Goal: Transaction & Acquisition: Purchase product/service

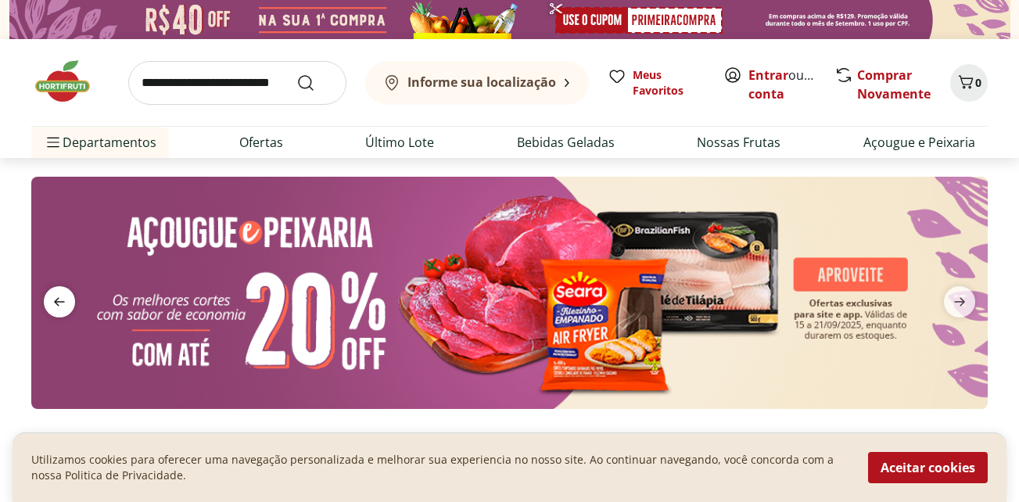
click at [56, 302] on icon "previous" at bounding box center [59, 302] width 11 height 9
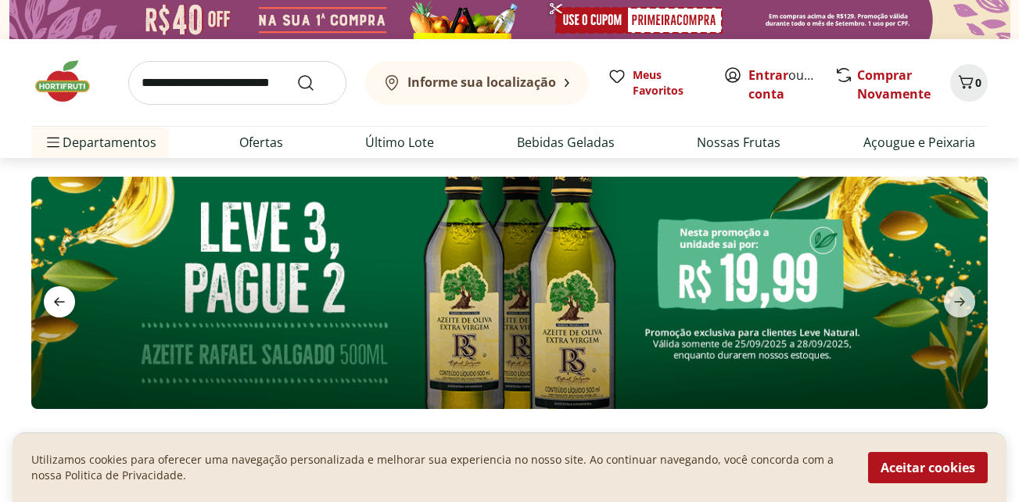
click at [56, 301] on icon "previous" at bounding box center [59, 302] width 11 height 9
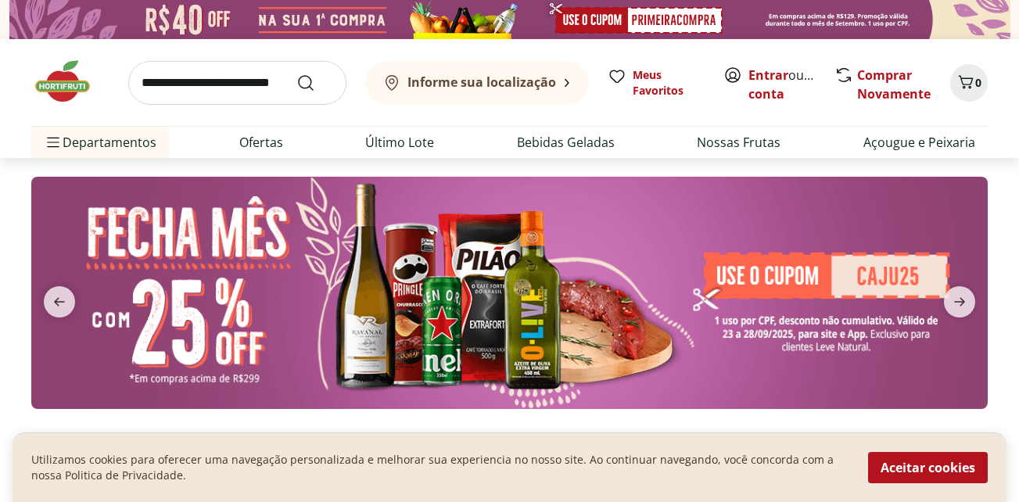
click at [547, 317] on img at bounding box center [509, 292] width 956 height 231
click at [904, 472] on button "Aceitar cookies" at bounding box center [928, 467] width 120 height 31
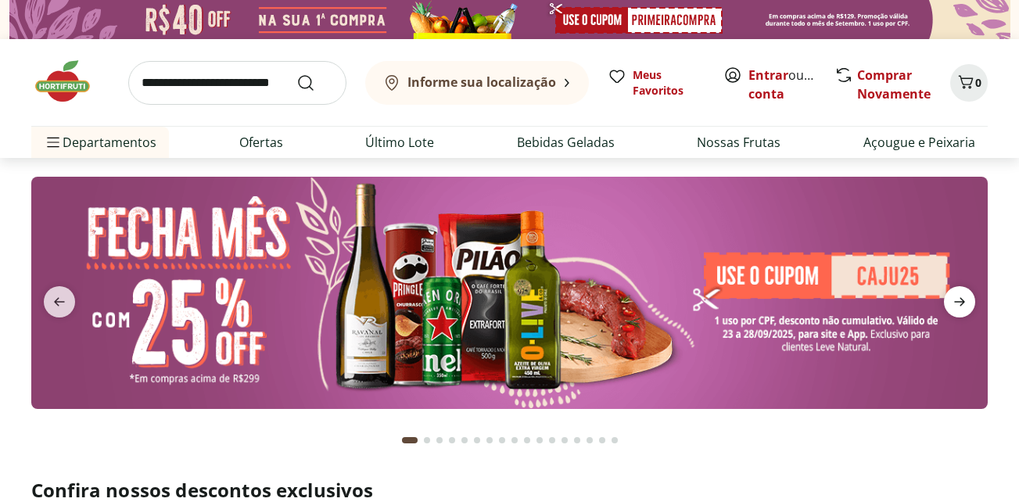
click at [962, 293] on icon "next" at bounding box center [959, 301] width 19 height 19
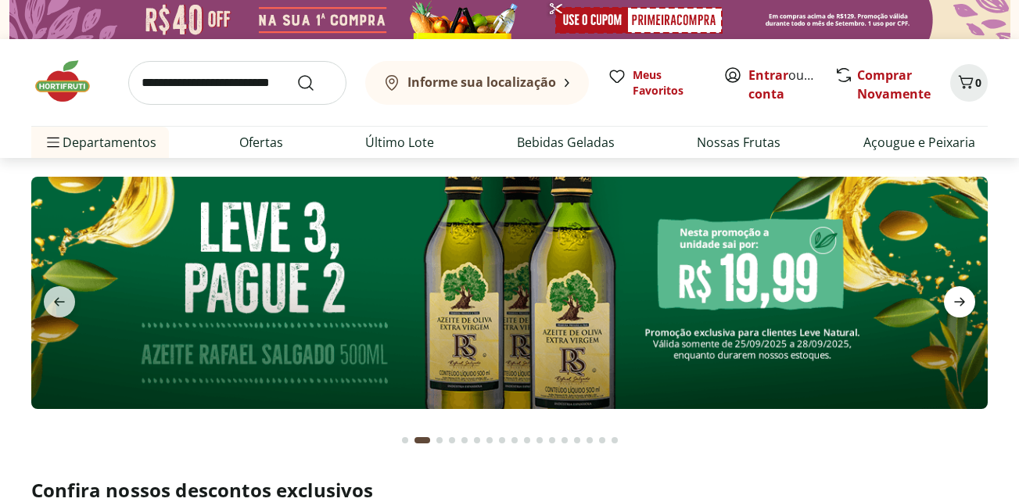
click at [963, 296] on icon "next" at bounding box center [959, 301] width 19 height 19
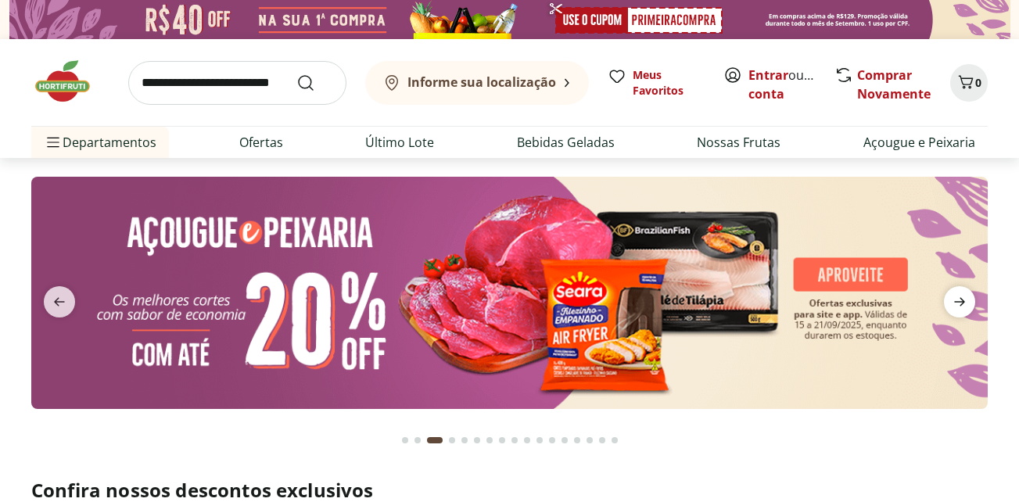
click at [957, 311] on icon "next" at bounding box center [959, 301] width 19 height 19
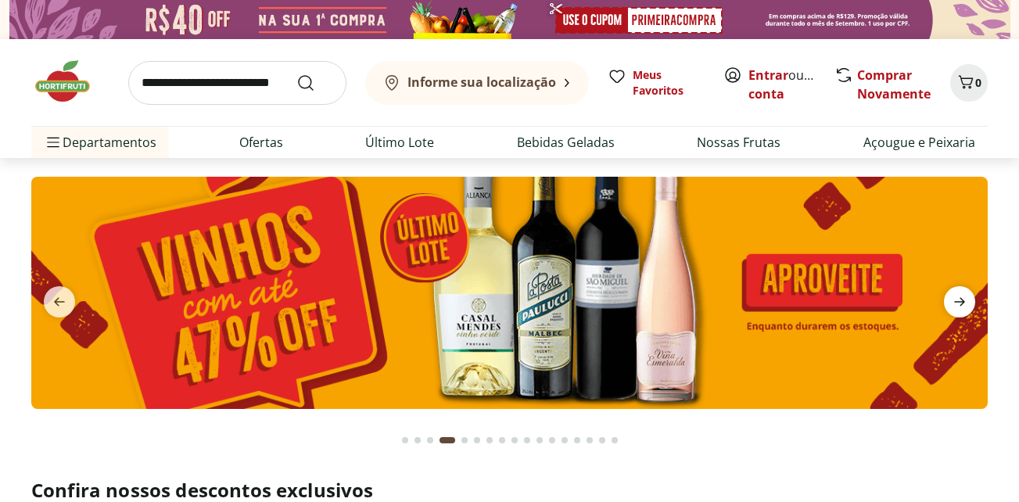
click at [963, 308] on icon "next" at bounding box center [959, 301] width 19 height 19
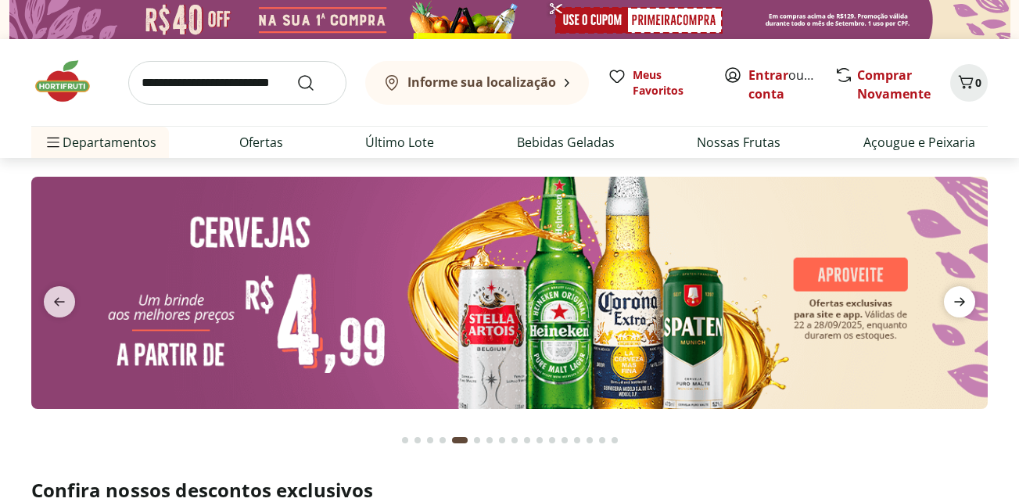
click at [957, 304] on icon "next" at bounding box center [959, 301] width 19 height 19
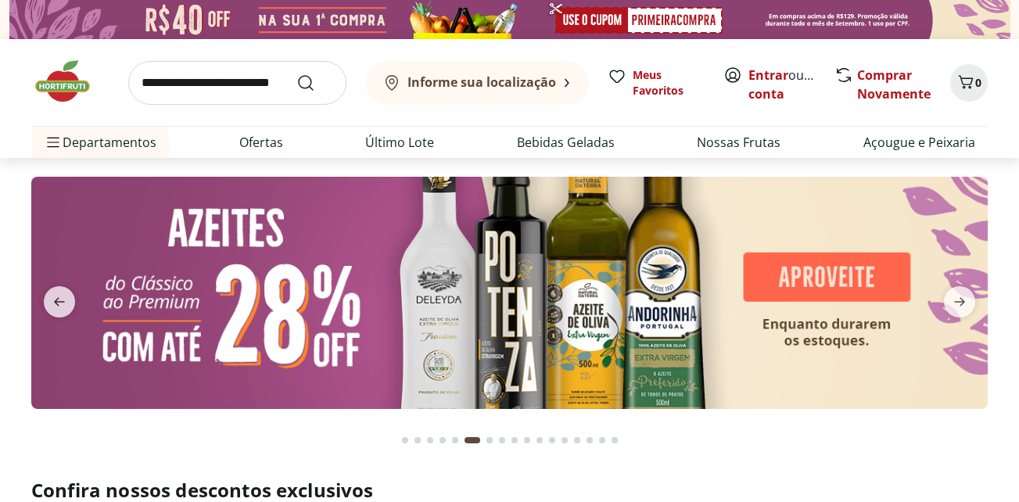
click at [502, 315] on img at bounding box center [509, 292] width 956 height 231
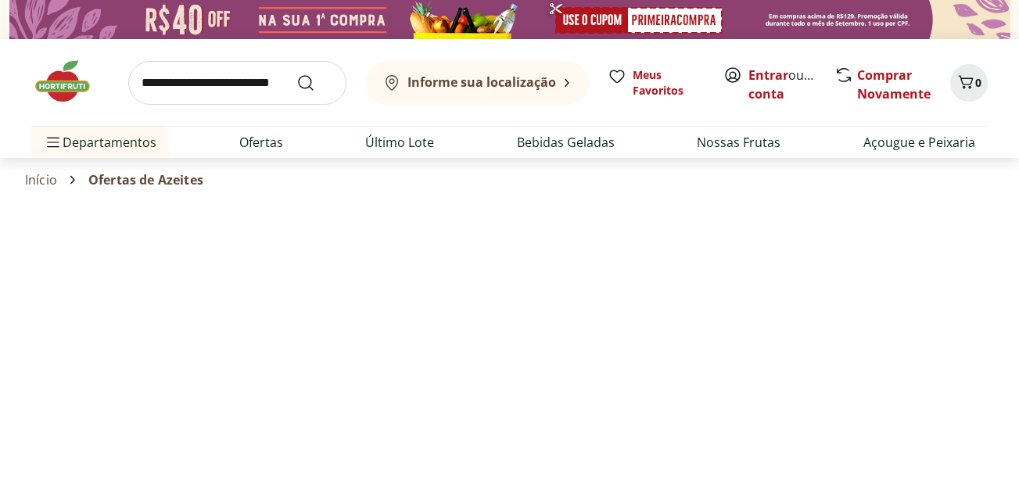
select select "**********"
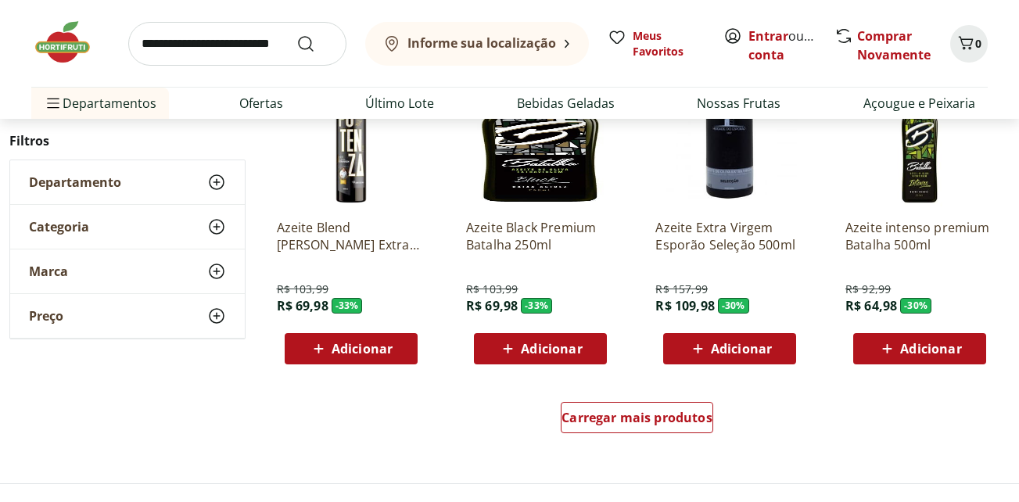
scroll to position [938, 0]
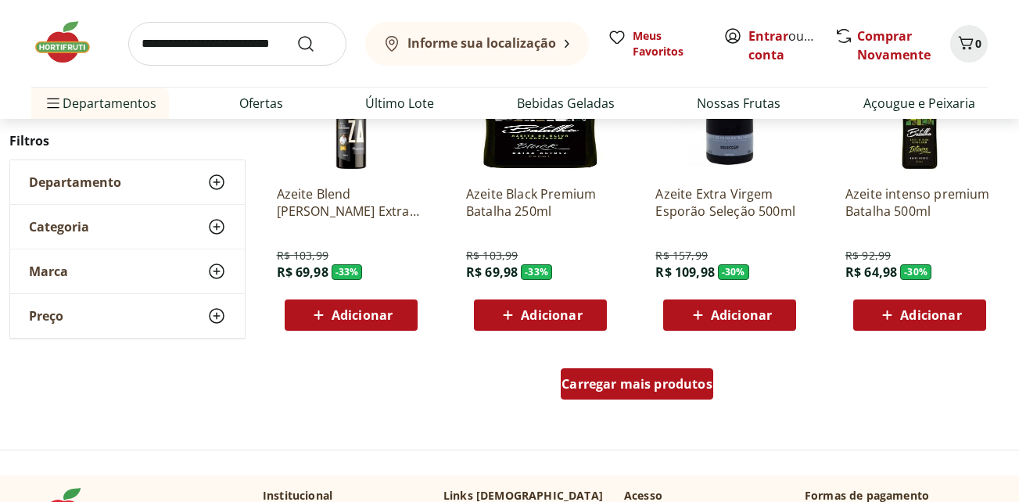
click at [631, 381] on span "Carregar mais produtos" at bounding box center [636, 384] width 151 height 13
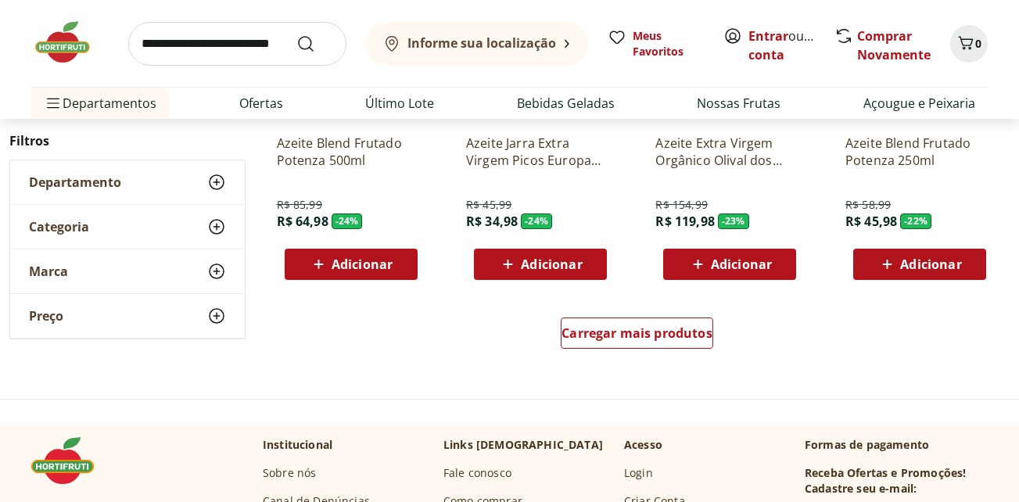
scroll to position [2033, 0]
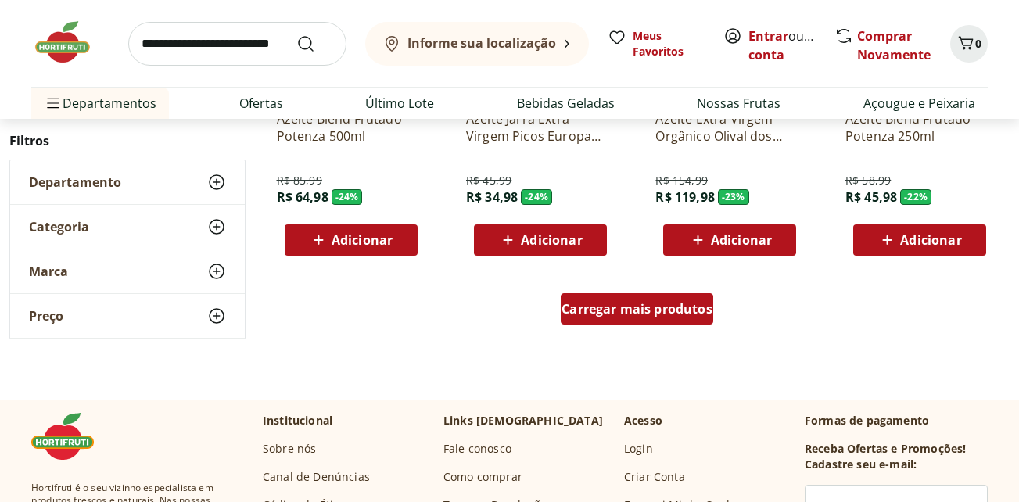
click at [637, 312] on span "Carregar mais produtos" at bounding box center [636, 309] width 151 height 13
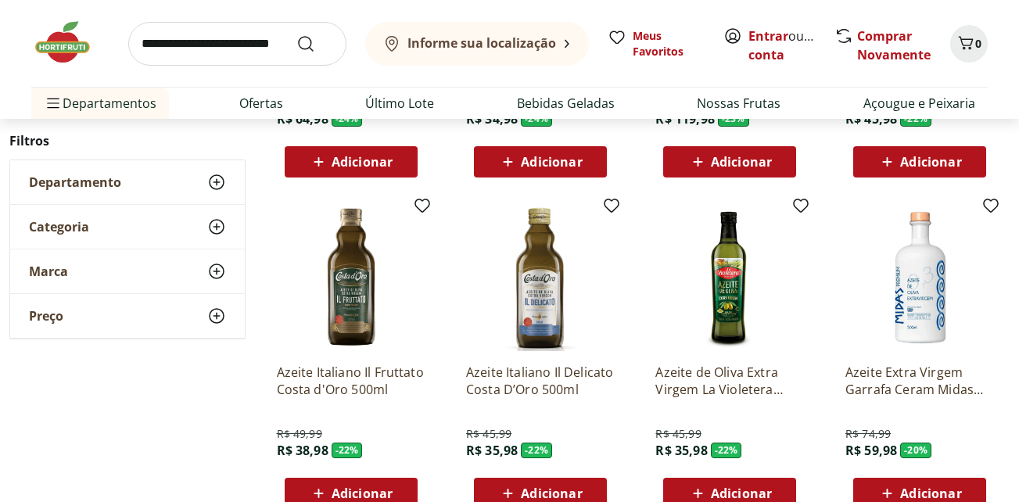
scroll to position [2190, 0]
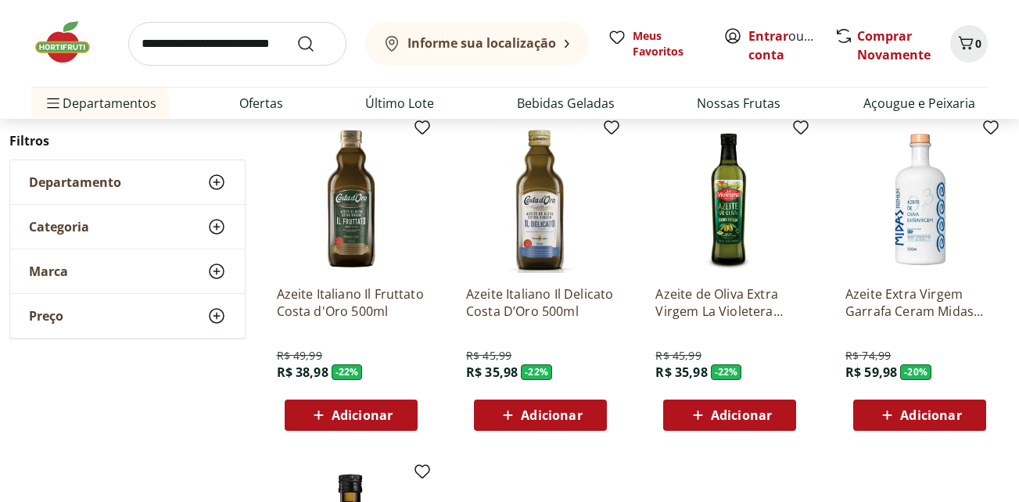
click at [561, 230] on img at bounding box center [540, 198] width 149 height 149
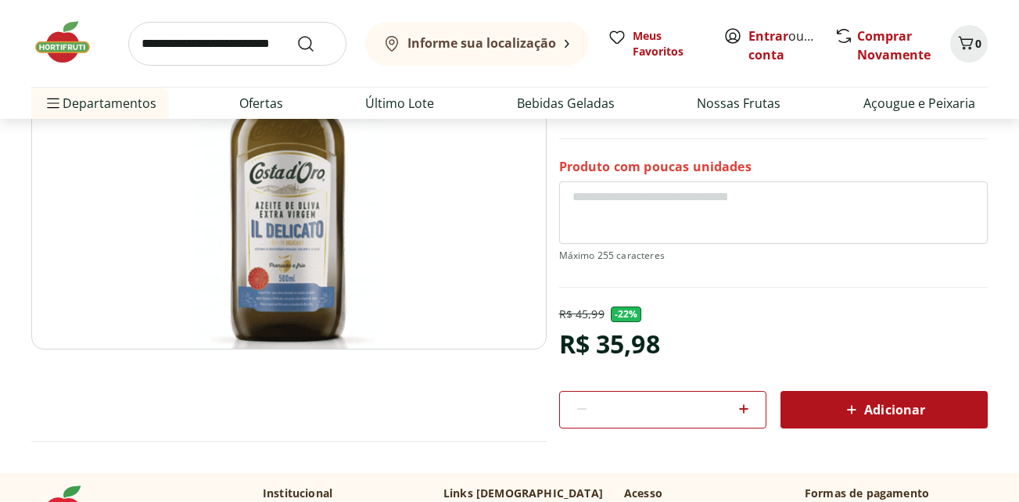
scroll to position [235, 0]
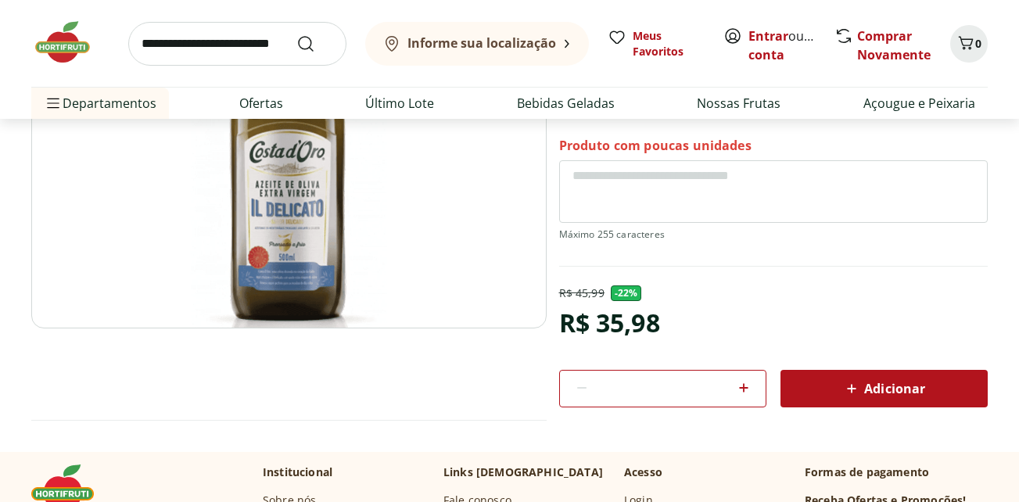
scroll to position [2190, 0]
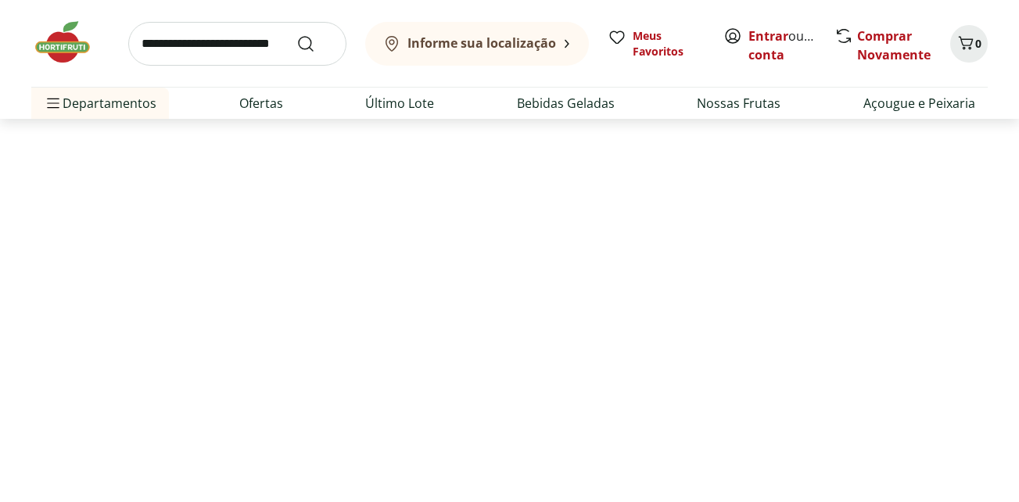
select select "**********"
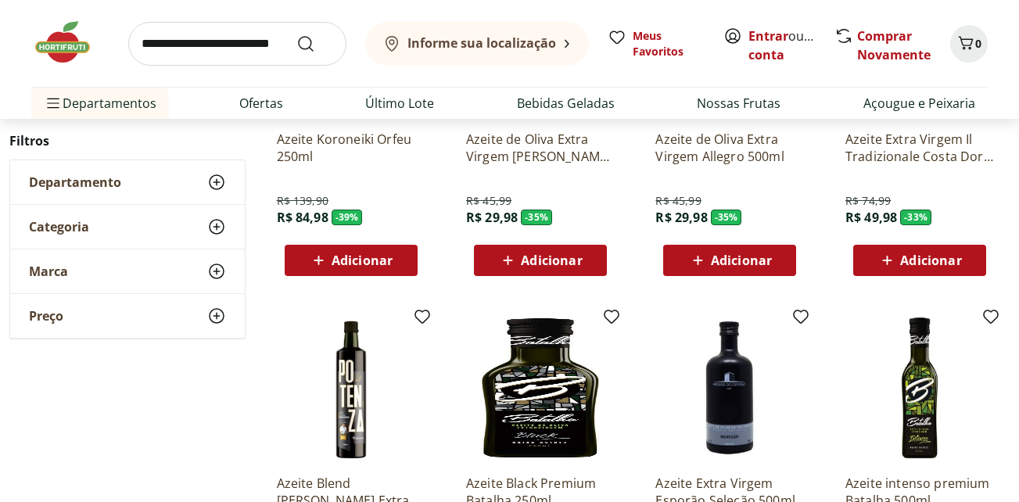
scroll to position [2581, 0]
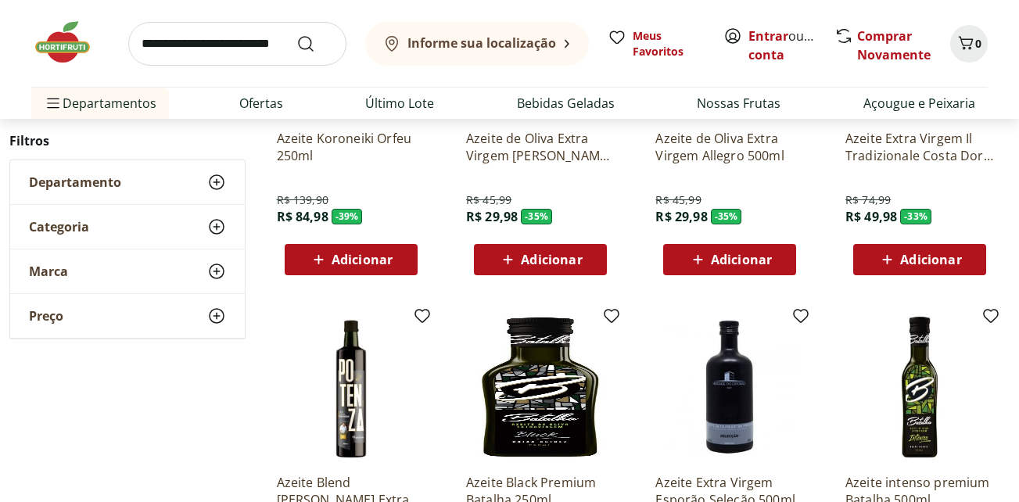
click at [931, 166] on div "Azeite Extra Virgem Il Tradizionale Costa Doro 500ml R$ 74,99 R$ 49,98 - 33 % A…" at bounding box center [919, 196] width 149 height 158
click at [921, 141] on p "Azeite Extra Virgem Il Tradizionale Costa Doro 500ml" at bounding box center [919, 147] width 149 height 34
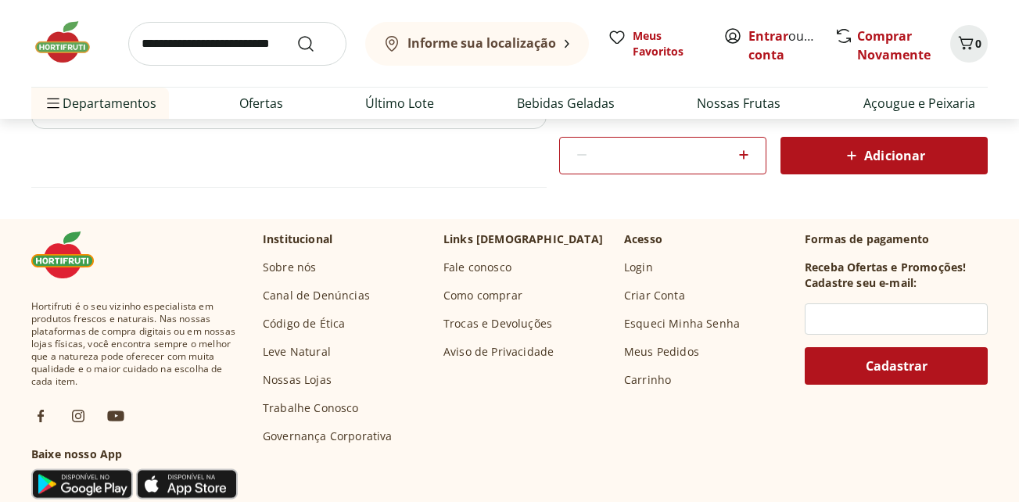
scroll to position [469, 0]
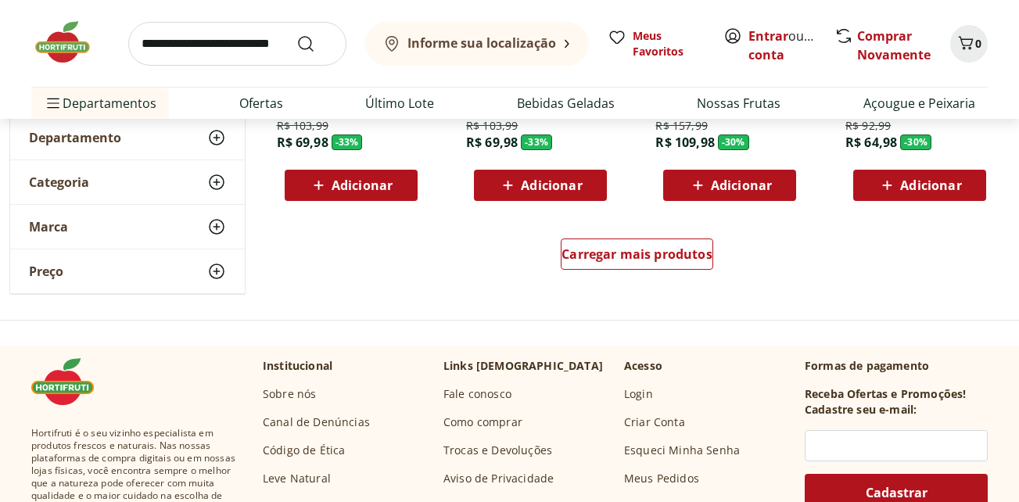
scroll to position [1095, 0]
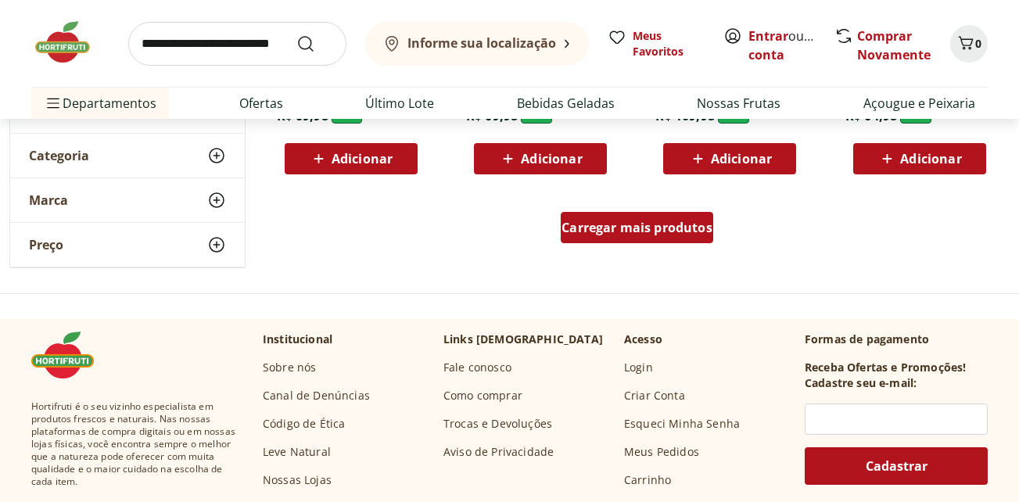
click at [655, 231] on span "Carregar mais produtos" at bounding box center [636, 227] width 151 height 13
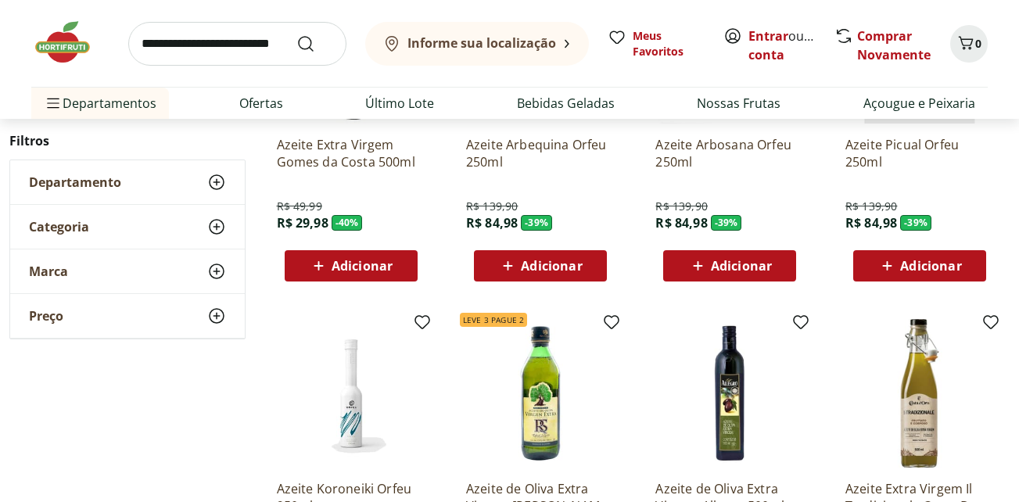
scroll to position [0, 0]
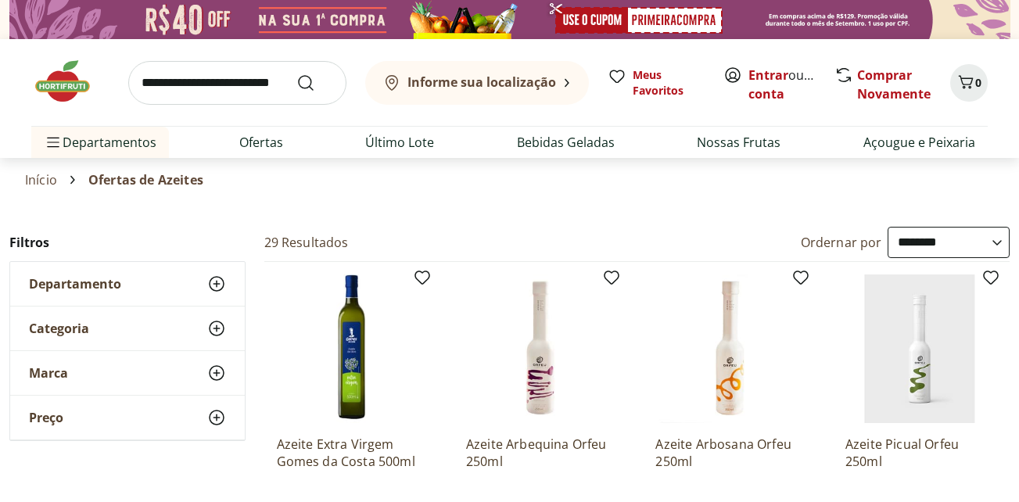
click at [992, 246] on select "**********" at bounding box center [949, 242] width 122 height 31
select select "**********"
click at [888, 227] on select "**********" at bounding box center [949, 242] width 122 height 31
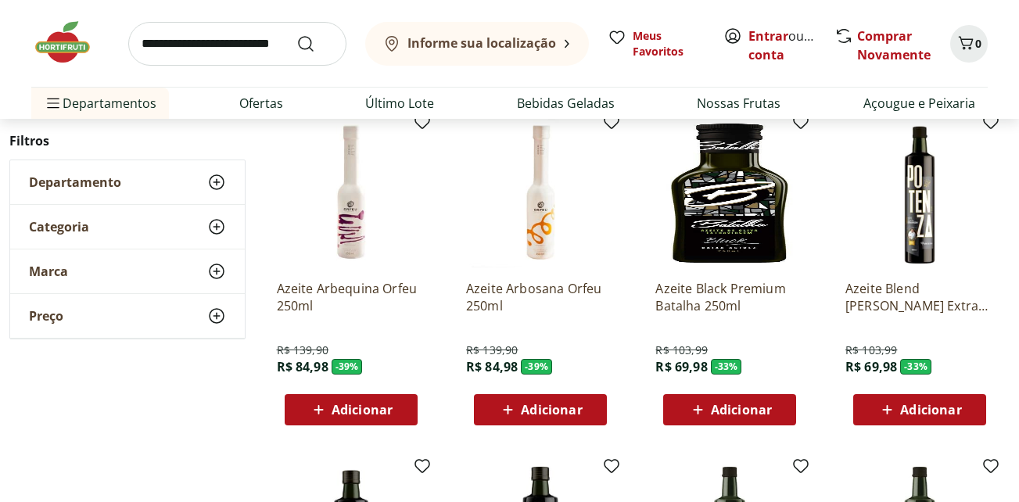
scroll to position [156, 0]
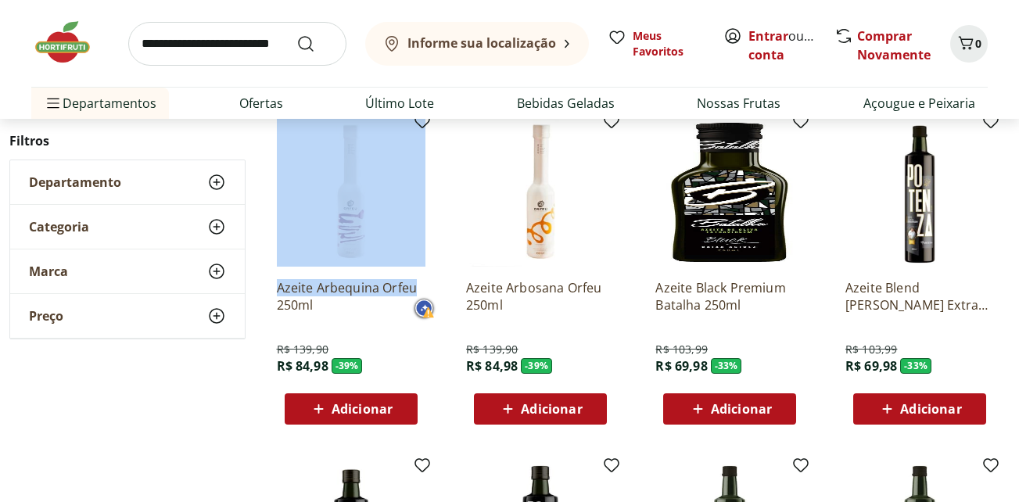
drag, startPoint x: 261, startPoint y: 260, endPoint x: 416, endPoint y: 290, distance: 157.8
copy div "Azeite Arbequina Orfeu"
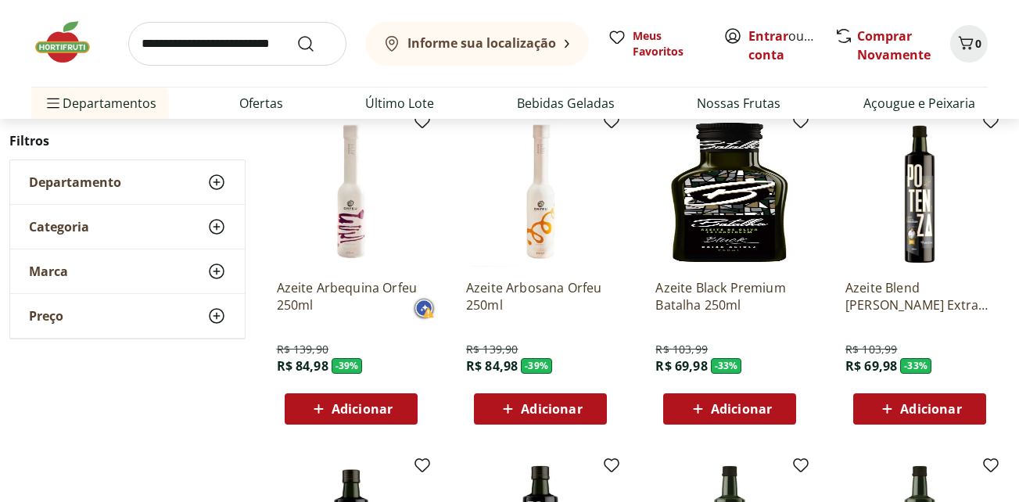
click at [344, 219] on img at bounding box center [351, 192] width 149 height 149
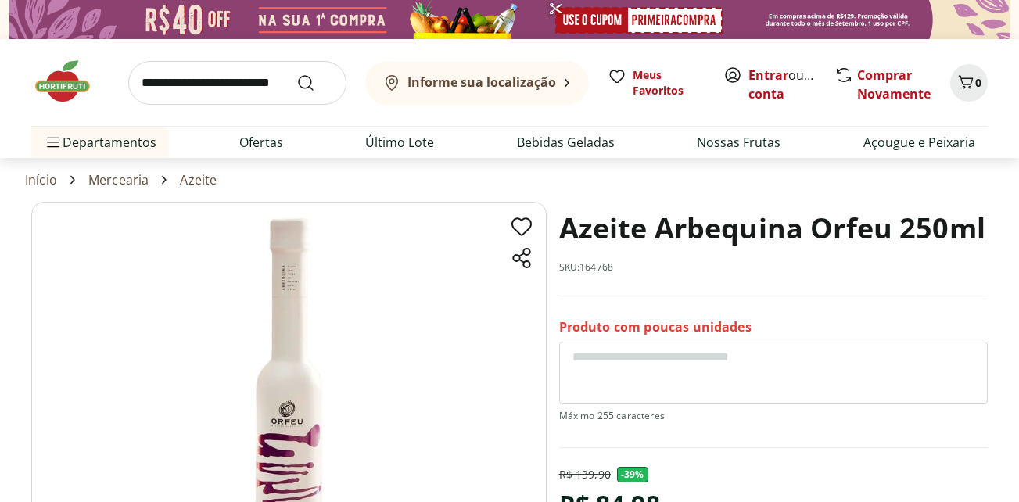
scroll to position [156, 0]
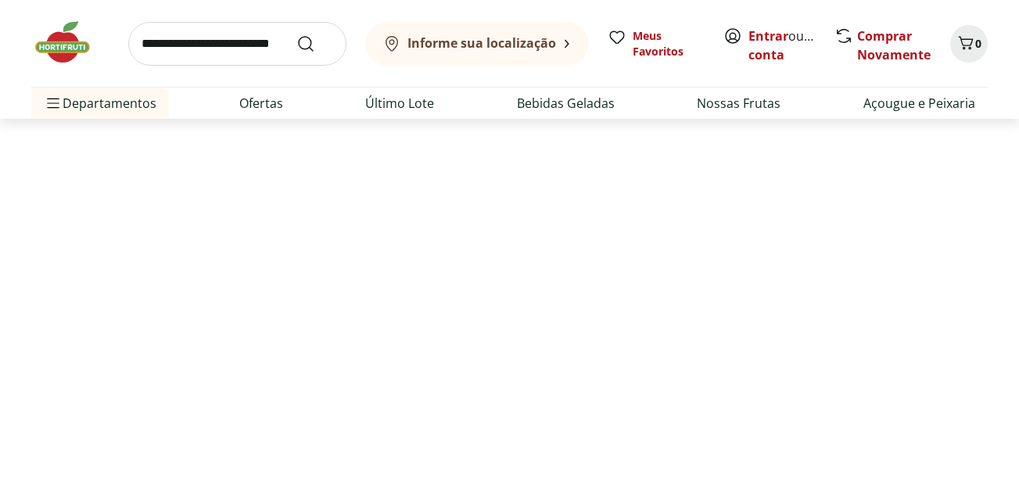
select select "**********"
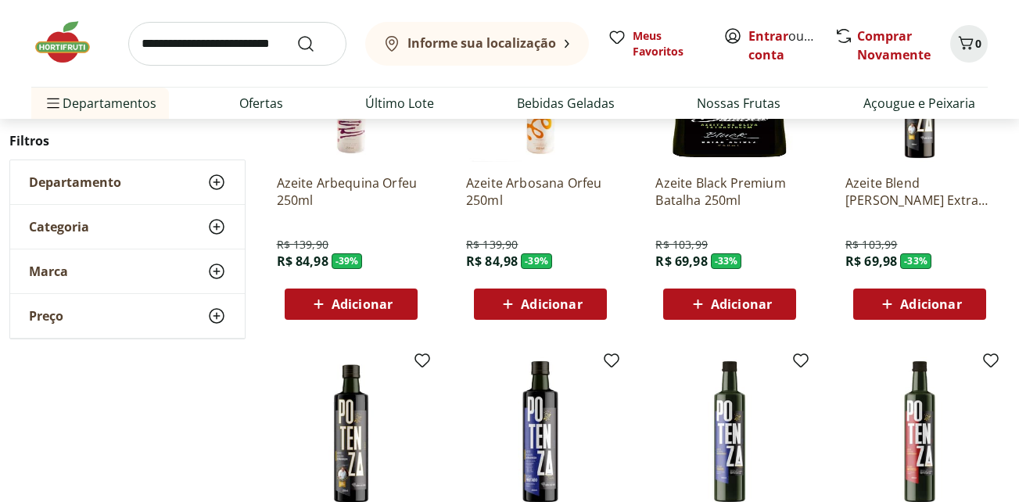
scroll to position [0, 0]
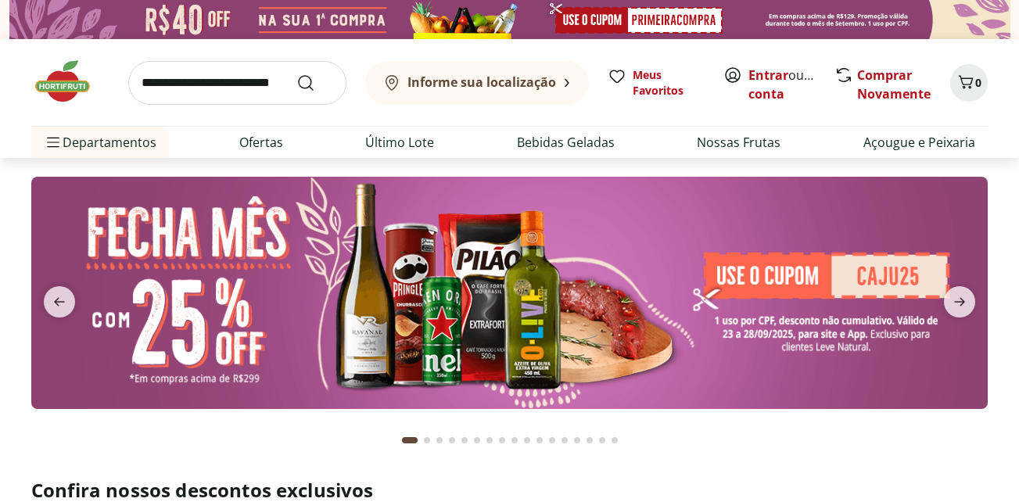
scroll to position [78, 0]
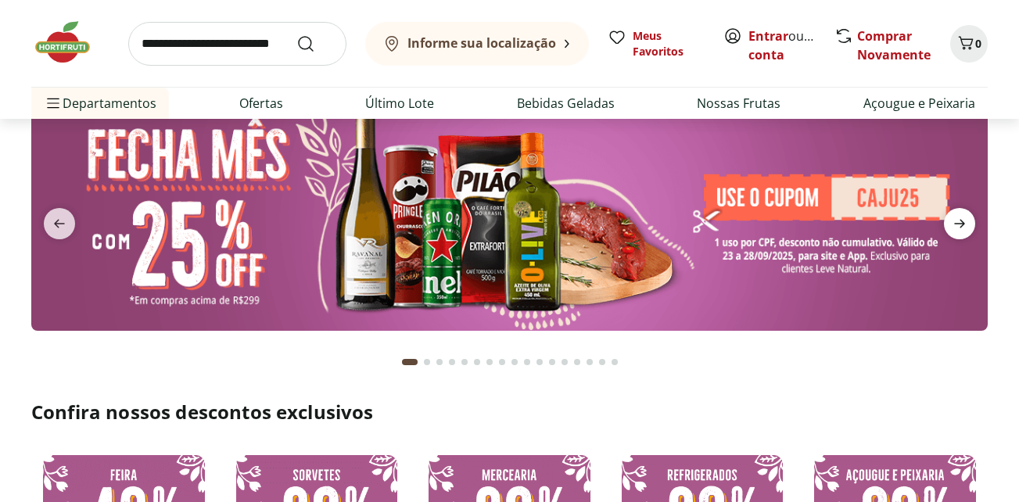
click at [956, 226] on icon "next" at bounding box center [959, 223] width 19 height 19
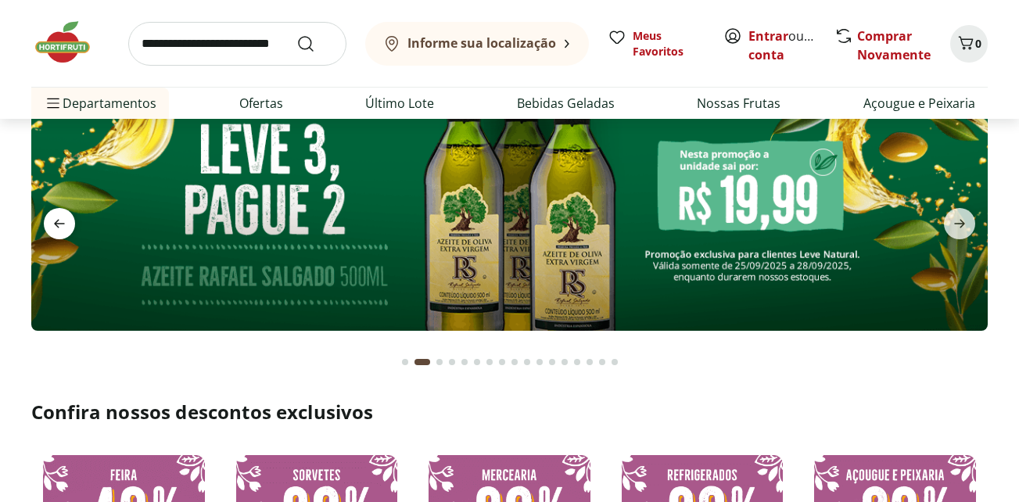
click at [58, 230] on icon "previous" at bounding box center [59, 223] width 19 height 19
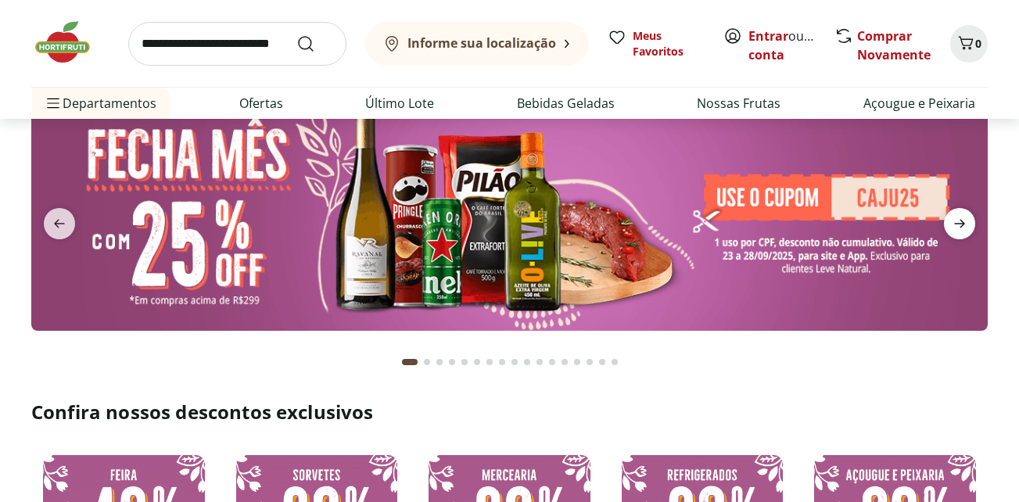
click at [970, 227] on span "next" at bounding box center [959, 223] width 31 height 31
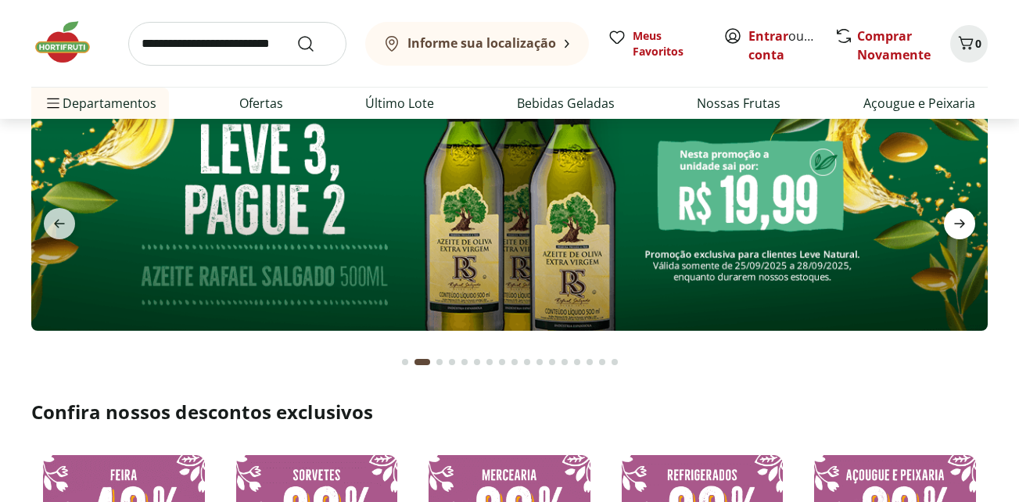
click at [970, 227] on span "next" at bounding box center [959, 223] width 31 height 31
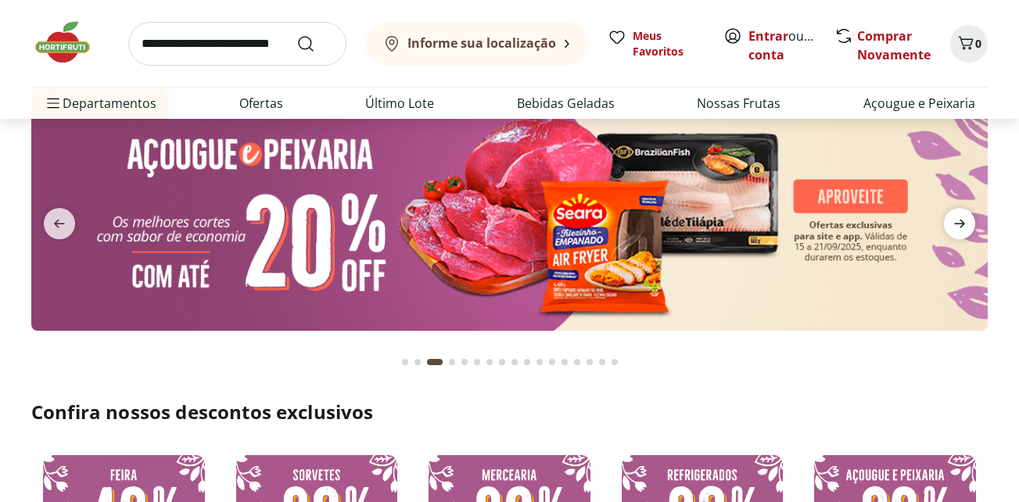
click at [970, 227] on span "next" at bounding box center [959, 223] width 31 height 31
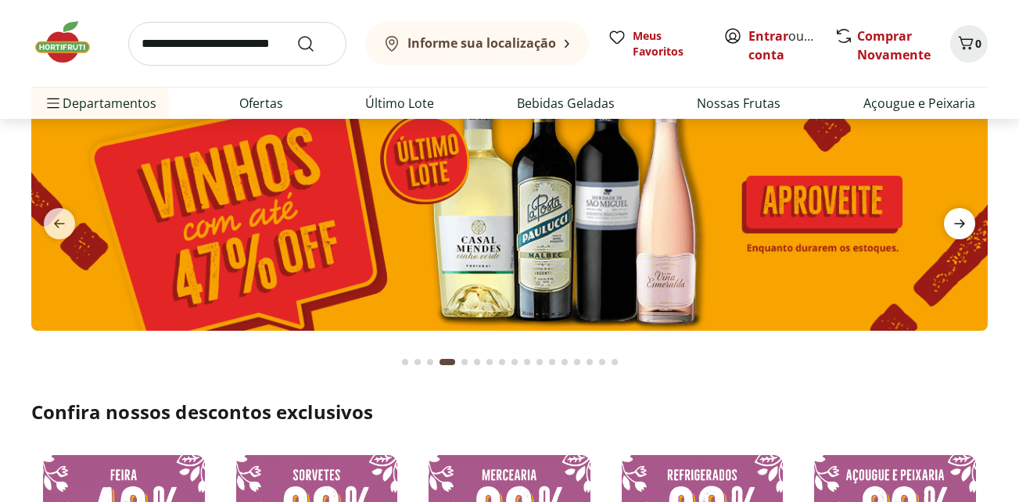
click at [956, 231] on icon "next" at bounding box center [959, 223] width 19 height 19
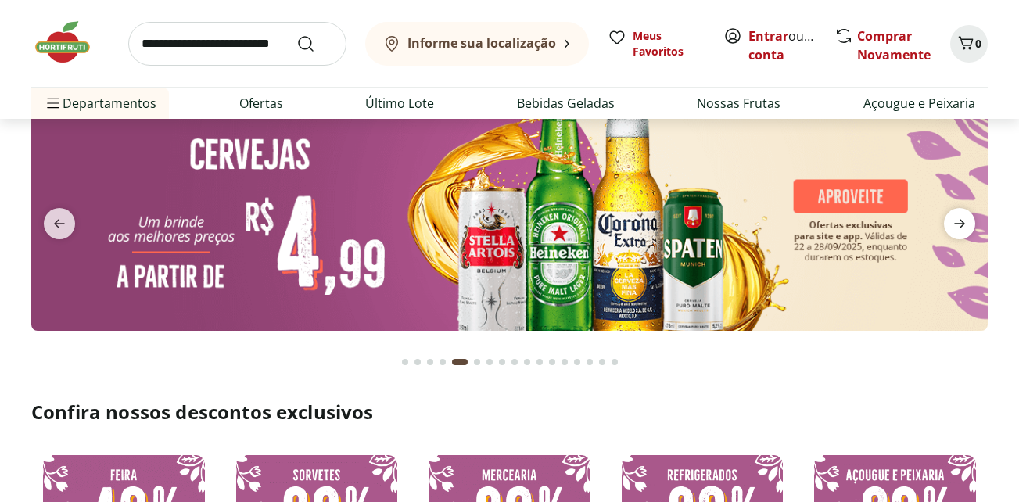
click at [956, 231] on icon "next" at bounding box center [959, 223] width 19 height 19
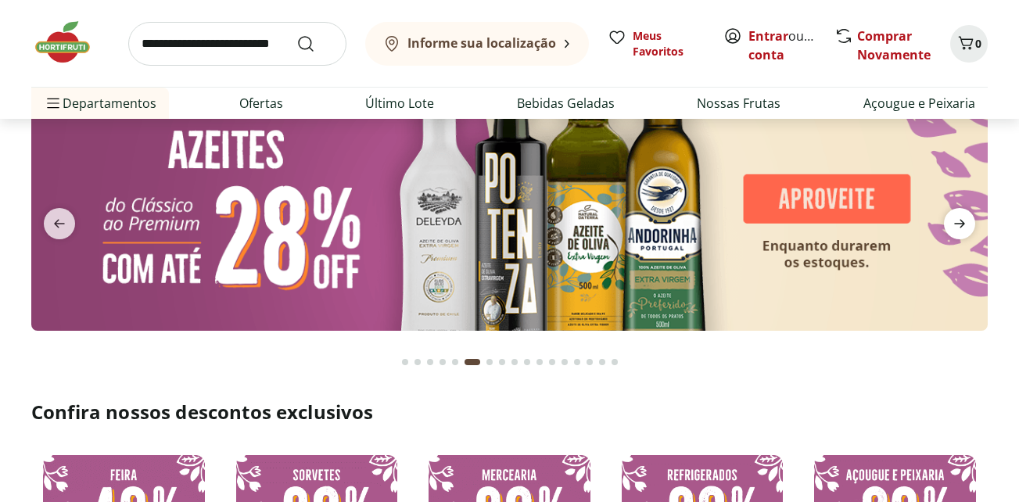
click at [954, 231] on icon "next" at bounding box center [959, 223] width 19 height 19
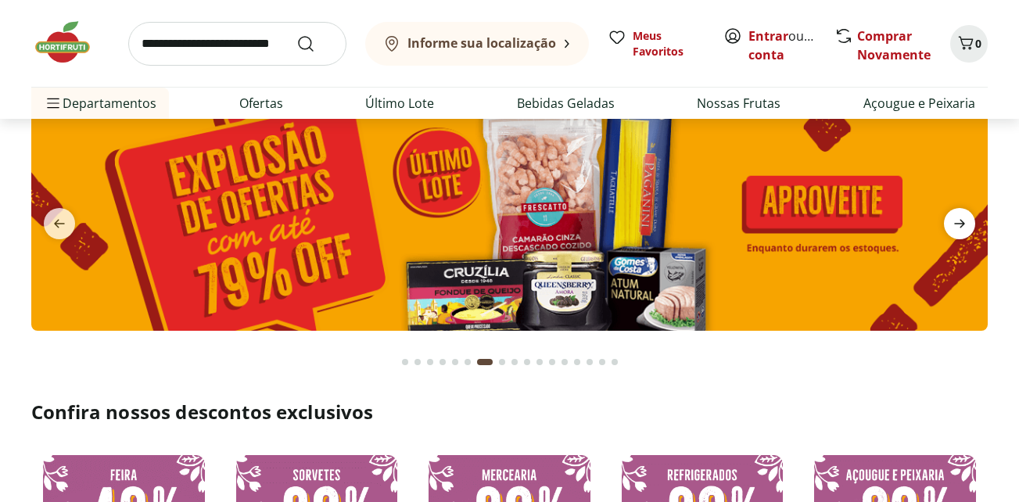
click at [961, 229] on icon "next" at bounding box center [959, 223] width 19 height 19
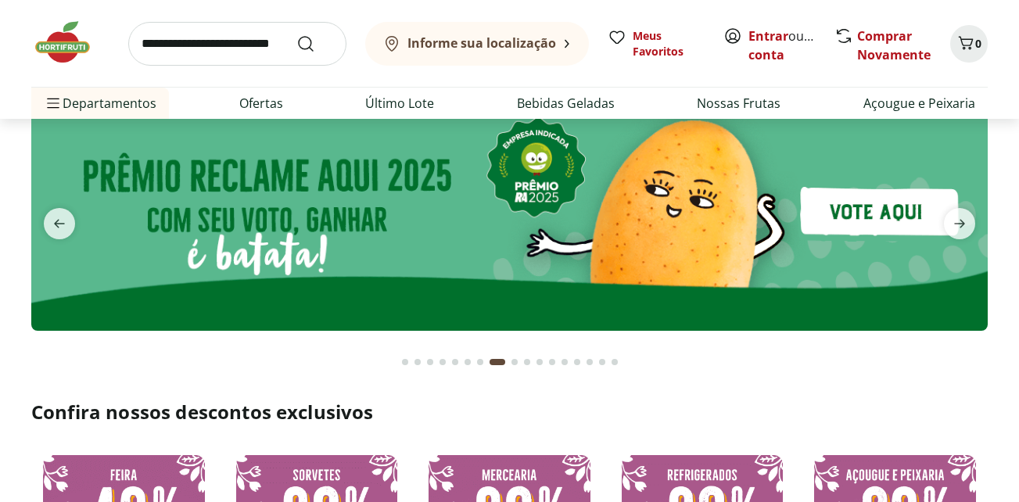
click at [194, 44] on input "search" at bounding box center [237, 44] width 218 height 44
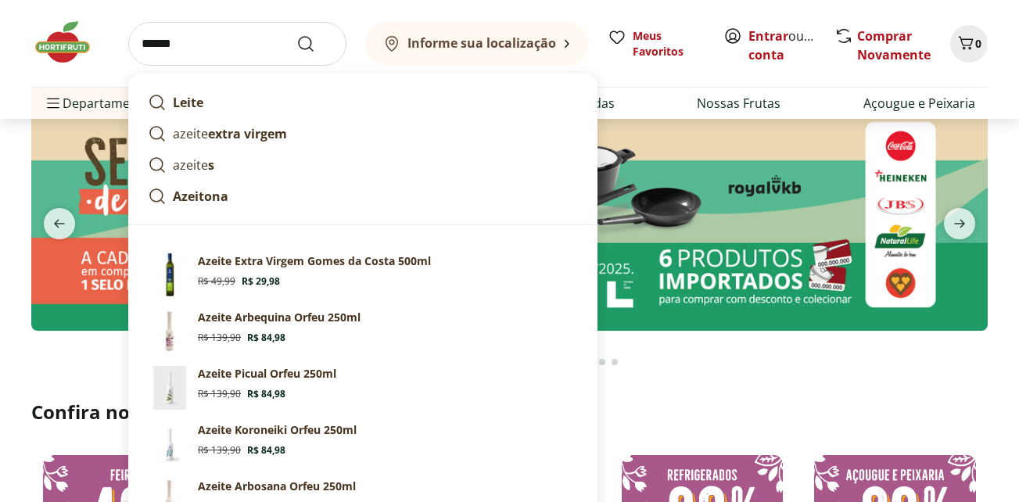
type input "******"
click at [296, 34] on button "Submit Search" at bounding box center [315, 43] width 38 height 19
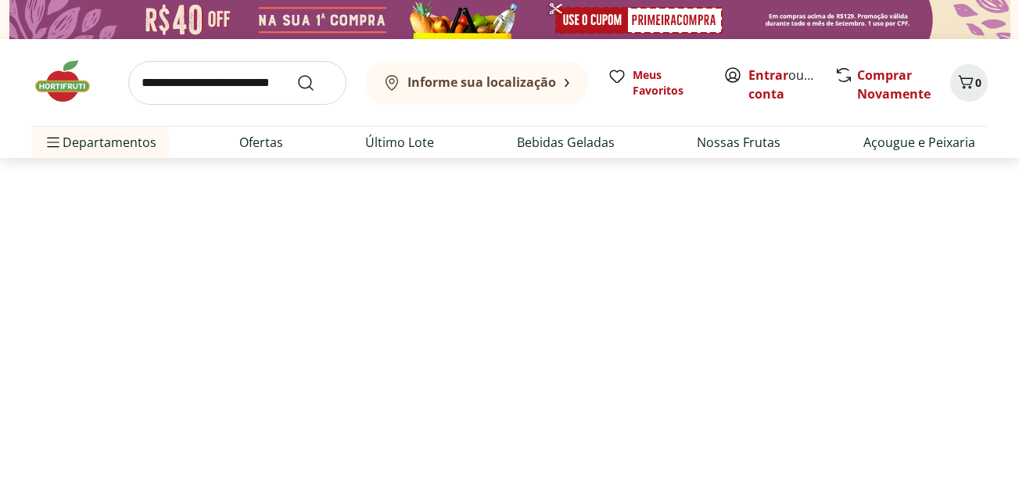
select select "**********"
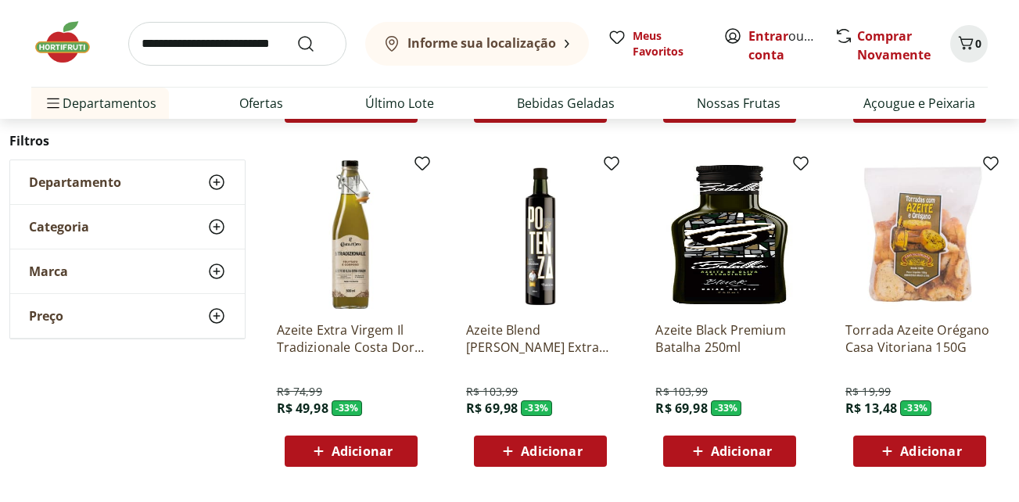
scroll to position [860, 0]
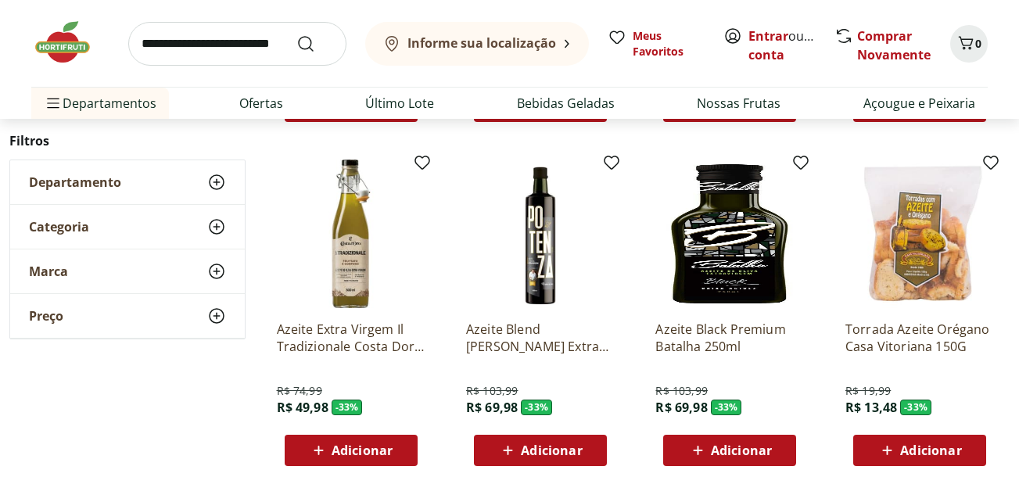
click at [381, 331] on p "Azeite Extra Virgem Il Tradizionale Costa Doro 500ml" at bounding box center [351, 338] width 149 height 34
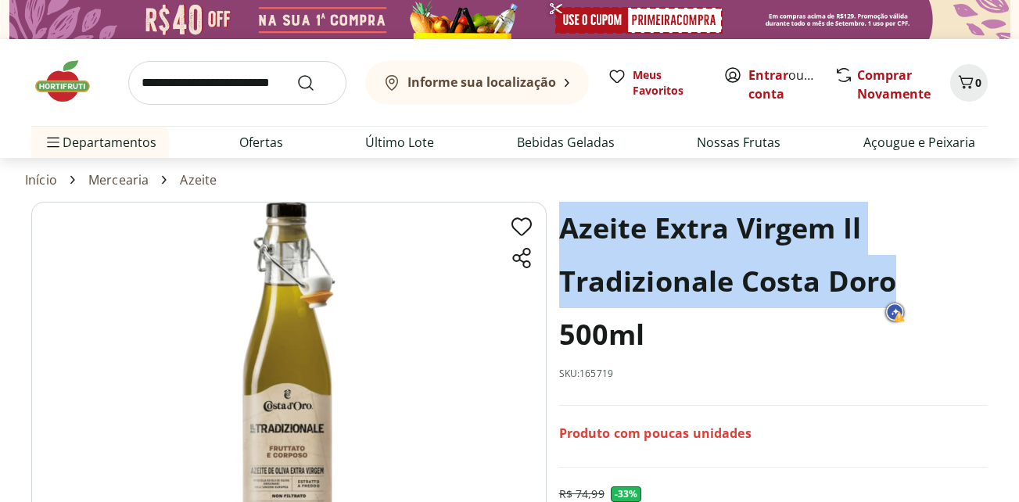
drag, startPoint x: 562, startPoint y: 224, endPoint x: 900, endPoint y: 276, distance: 341.9
click at [900, 276] on h1 "Azeite Extra Virgem Il Tradizionale Costa Doro 500ml" at bounding box center [773, 282] width 429 height 160
copy h1 "Azeite Extra Virgem Il Tradizionale Costa Doro"
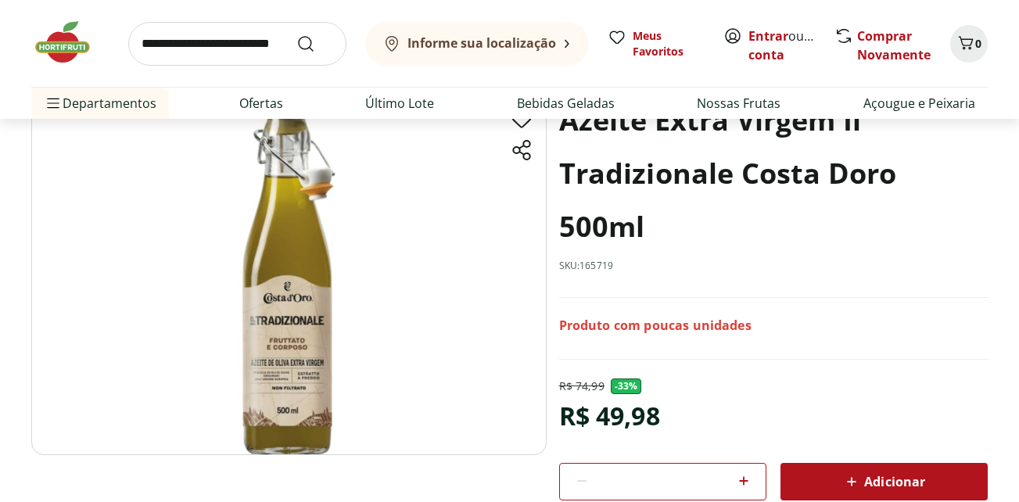
scroll to position [156, 0]
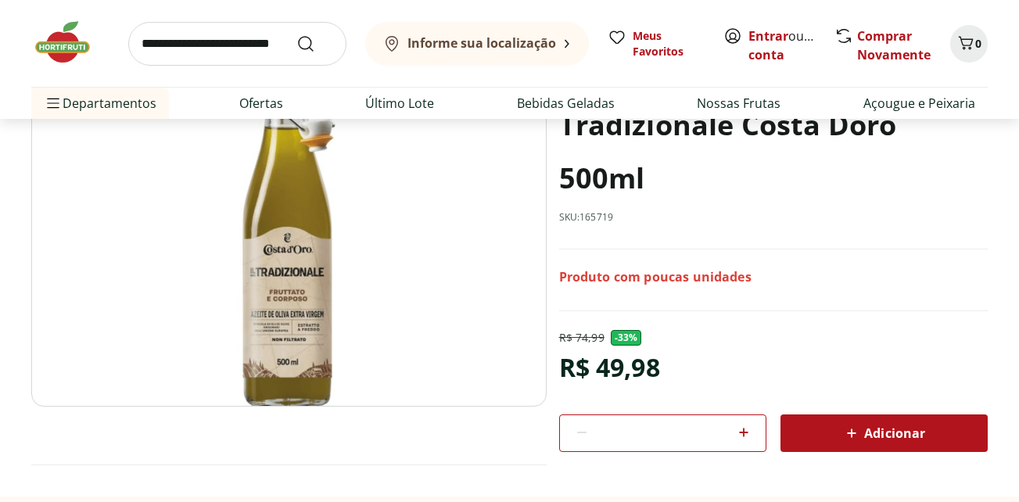
click at [877, 428] on span "Adicionar" at bounding box center [883, 433] width 83 height 19
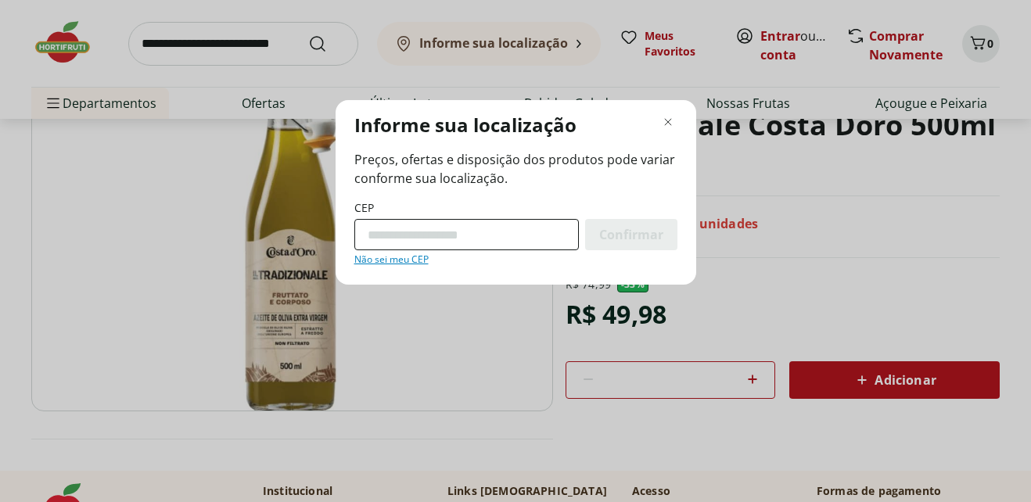
click at [469, 239] on input "CEP" at bounding box center [466, 234] width 224 height 31
type input "*********"
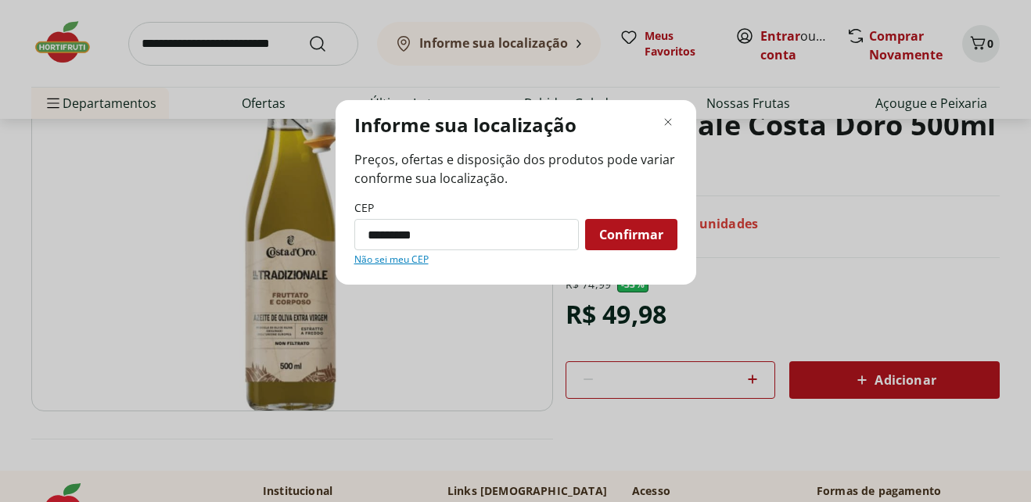
click at [619, 248] on div "Confirmar" at bounding box center [631, 234] width 92 height 31
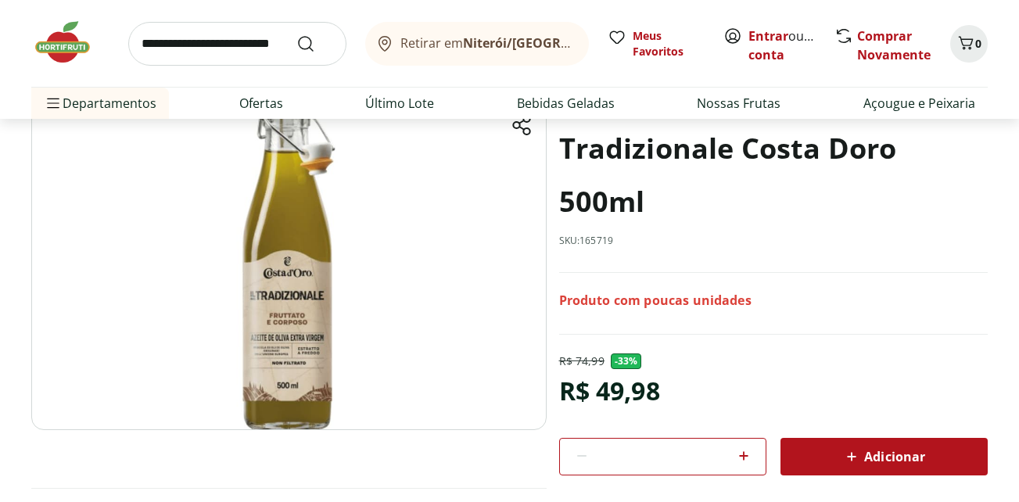
scroll to position [235, 0]
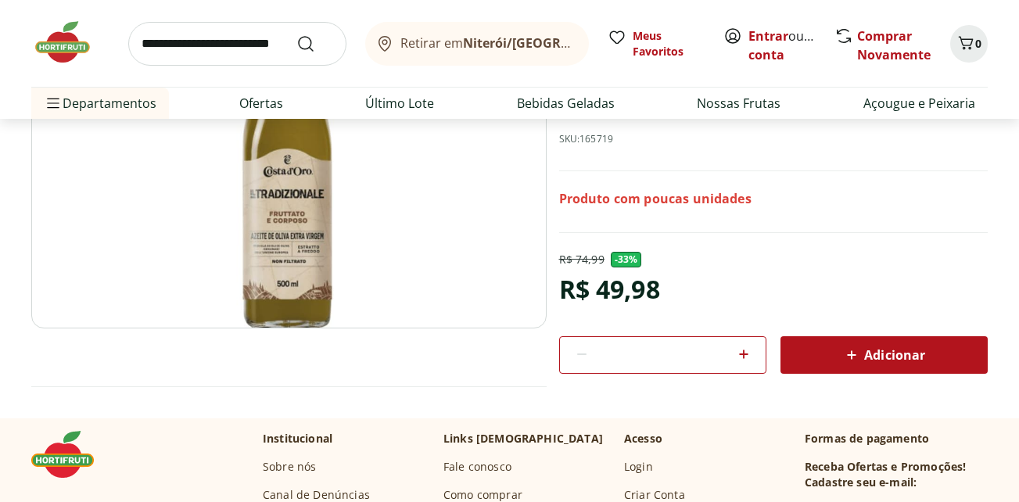
click at [868, 348] on span "Adicionar" at bounding box center [883, 355] width 83 height 19
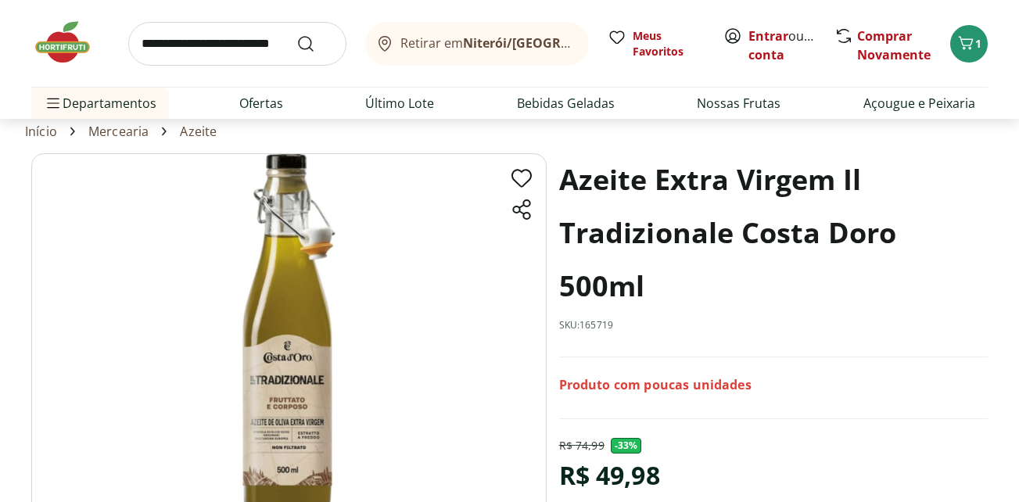
scroll to position [0, 0]
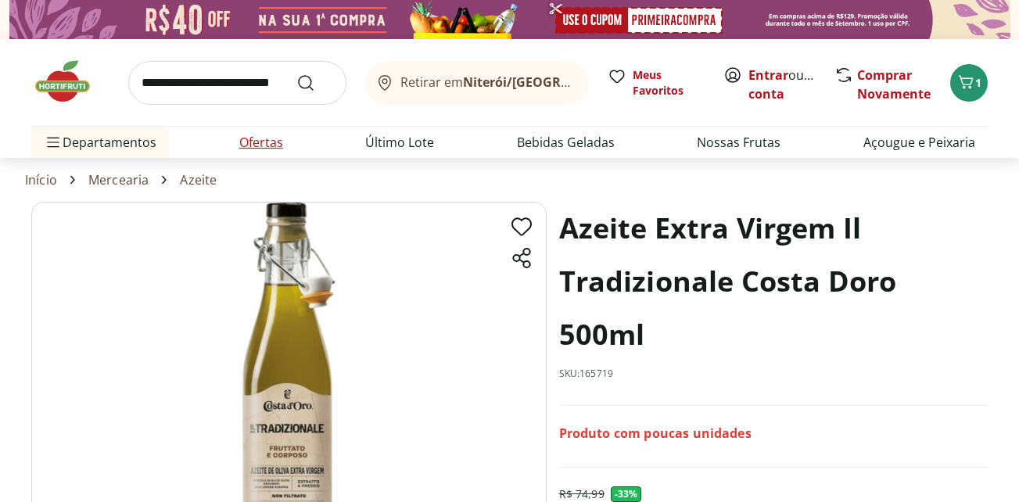
click at [269, 145] on link "Ofertas" at bounding box center [261, 142] width 44 height 19
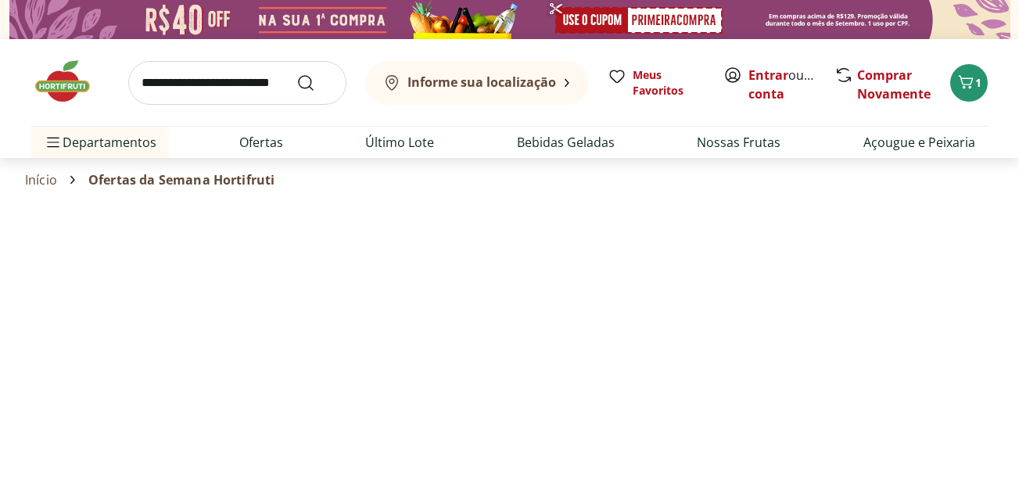
select select "**********"
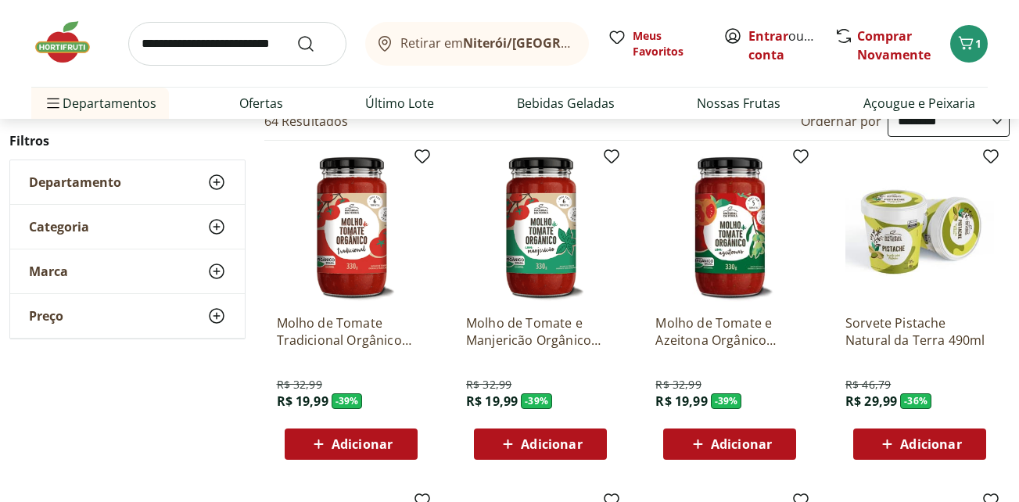
scroll to position [78, 0]
